Goal: Information Seeking & Learning: Find specific fact

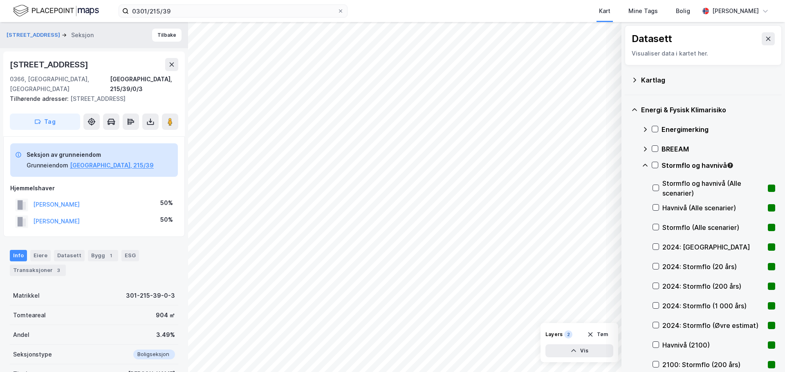
scroll to position [27, 0]
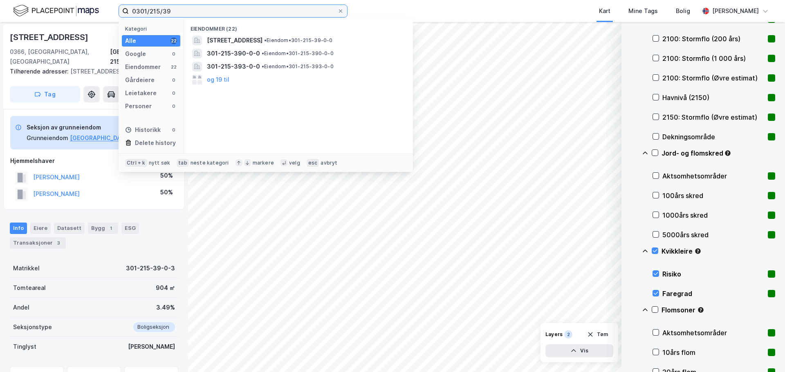
drag, startPoint x: 180, startPoint y: 10, endPoint x: -60, endPoint y: -24, distance: 242.8
click at [0, 0] on html "0301/215/39 Kategori Alle 22 Google 0 Eiendommer 22 Gårdeiere 0 Leietakere 0 Pe…" at bounding box center [392, 186] width 785 height 372
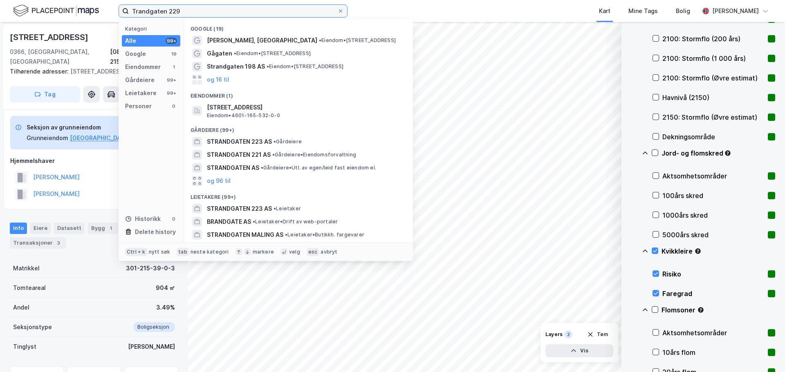
click at [192, 12] on input "Trandgaten 229" at bounding box center [233, 11] width 208 height 12
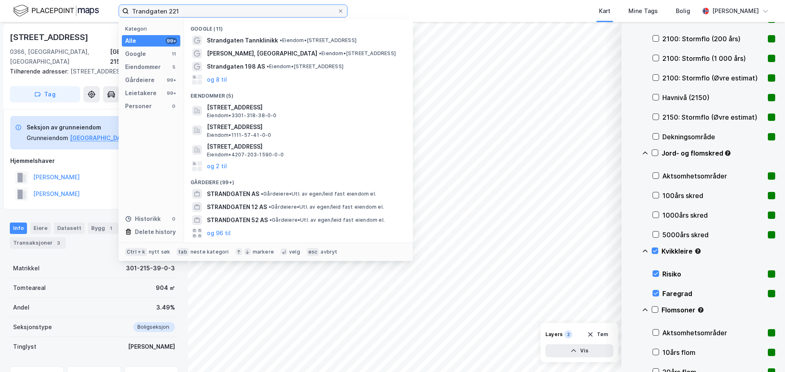
type input "Trandgaten 221"
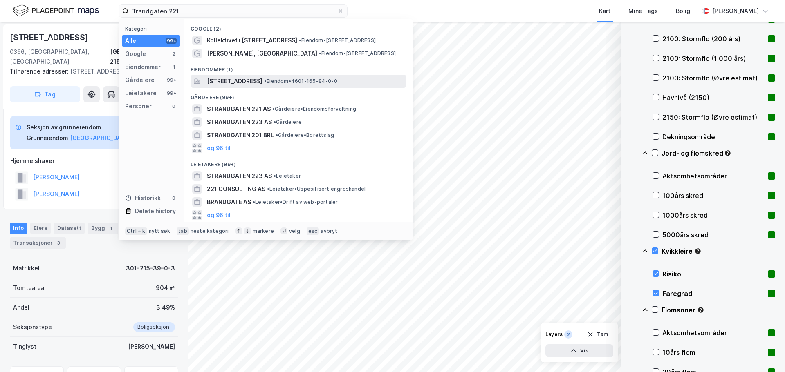
click at [230, 81] on span "[STREET_ADDRESS]" at bounding box center [235, 81] width 56 height 10
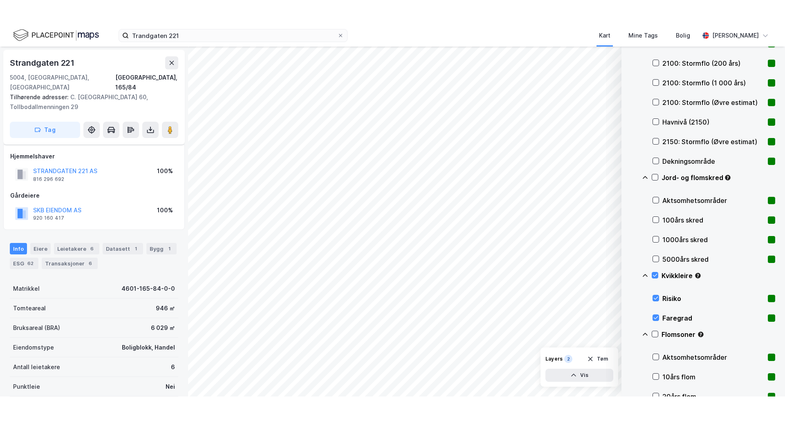
scroll to position [27, 0]
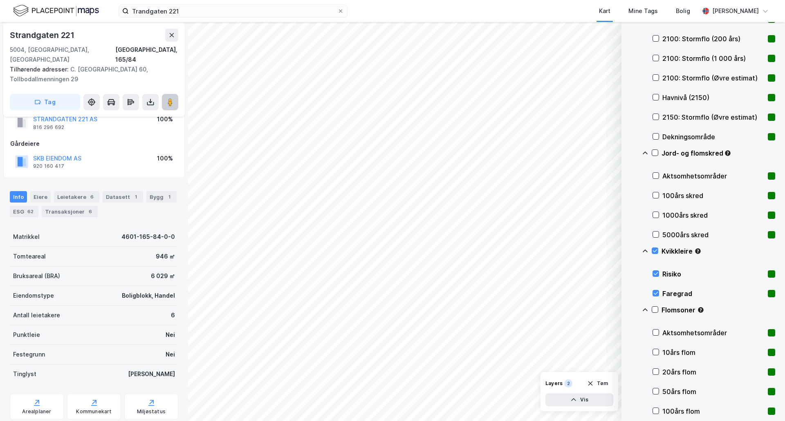
click at [173, 98] on icon at bounding box center [170, 102] width 8 height 8
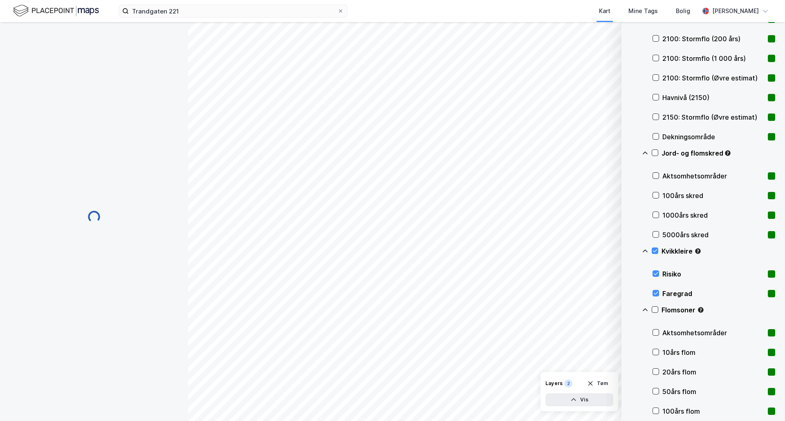
scroll to position [27, 0]
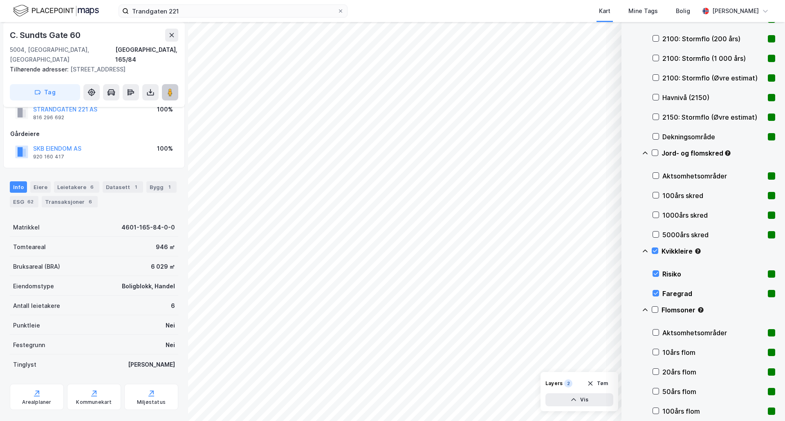
click at [173, 92] on icon at bounding box center [170, 92] width 8 height 8
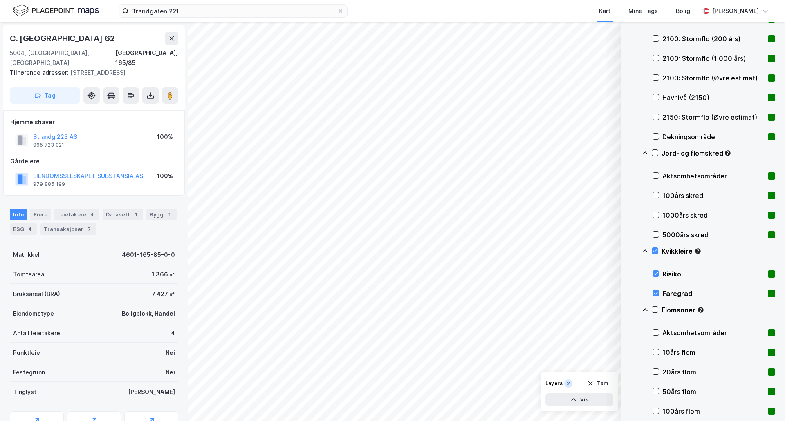
scroll to position [27, 0]
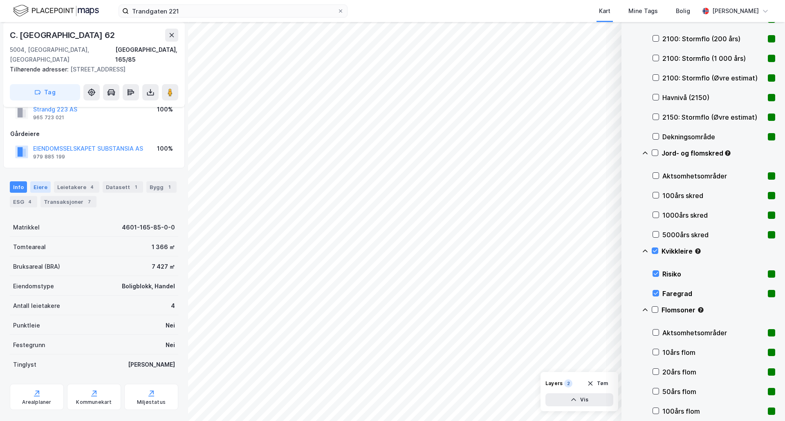
click at [38, 182] on div "Eiere" at bounding box center [40, 187] width 20 height 11
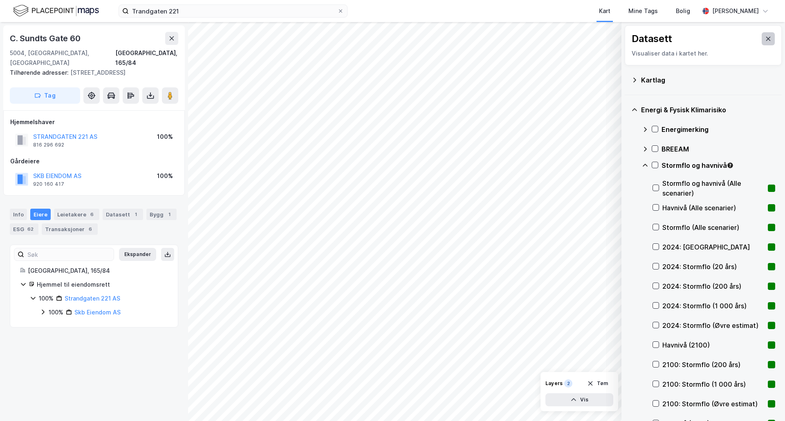
click at [763, 35] on button at bounding box center [768, 38] width 13 height 13
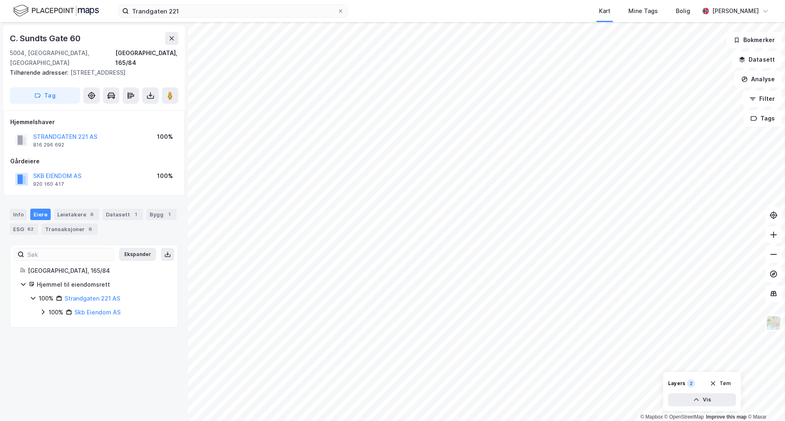
click at [48, 143] on div "© Mapbox © OpenStreetMap Improve this map © [PERSON_NAME]. Sundts Gate 60 [STRE…" at bounding box center [392, 221] width 785 height 399
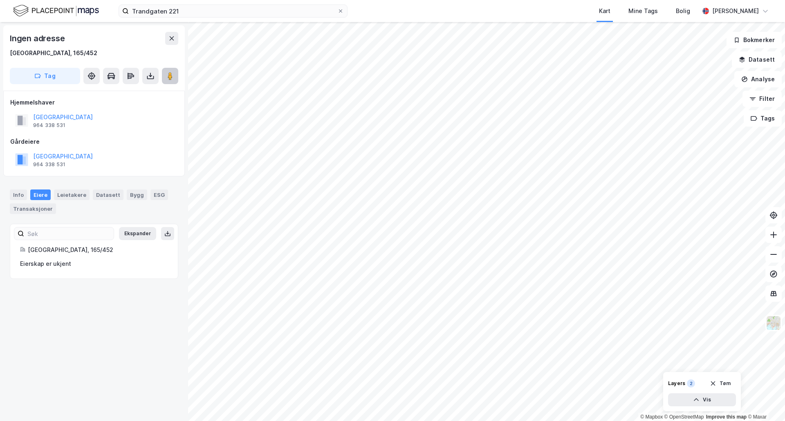
click at [166, 75] on icon at bounding box center [170, 76] width 8 height 8
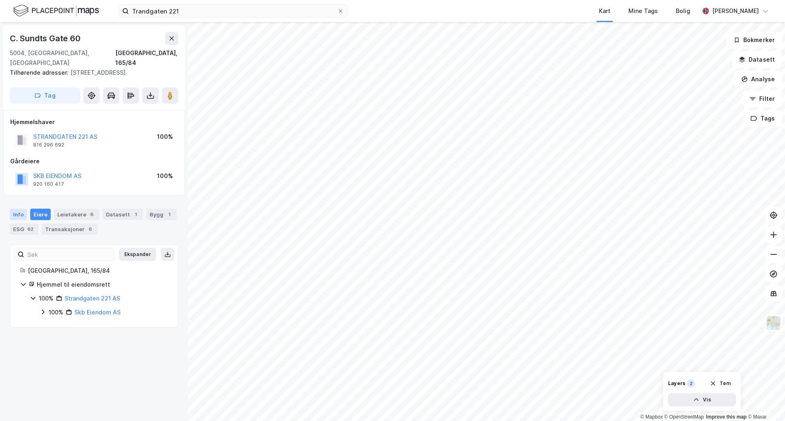
click at [17, 217] on div "Info" at bounding box center [18, 214] width 17 height 11
